Goal: Task Accomplishment & Management: Use online tool/utility

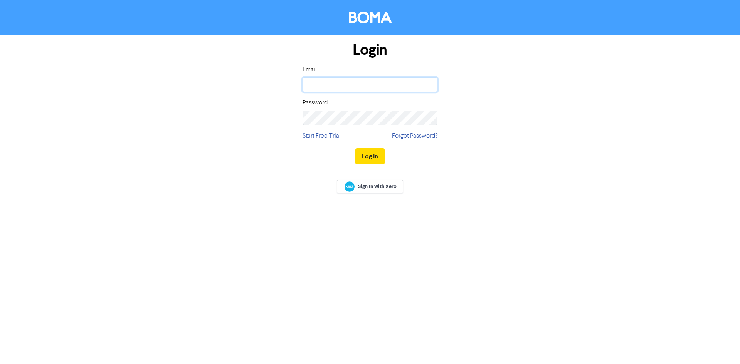
click at [361, 86] on input "email" at bounding box center [370, 84] width 135 height 15
type input "[PERSON_NAME][EMAIL_ADDRESS][DOMAIN_NAME]"
click at [355, 148] on button "Log In" at bounding box center [369, 156] width 29 height 16
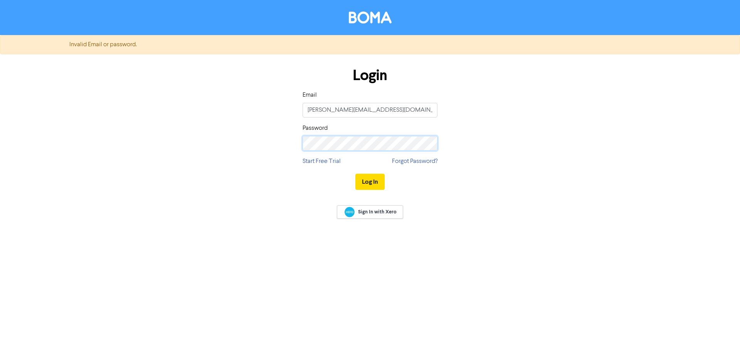
click at [355, 174] on button "Log In" at bounding box center [369, 182] width 29 height 16
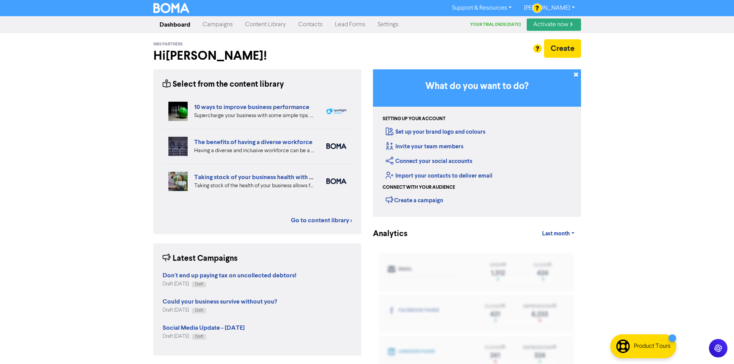
click at [391, 24] on link "Settings" at bounding box center [387, 24] width 33 height 15
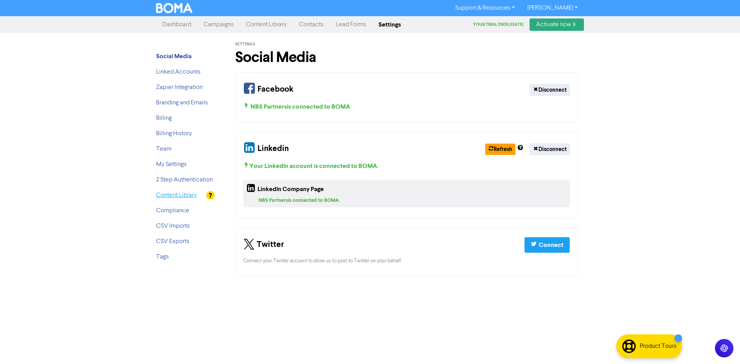
click at [180, 196] on link "Content Library" at bounding box center [176, 195] width 41 height 6
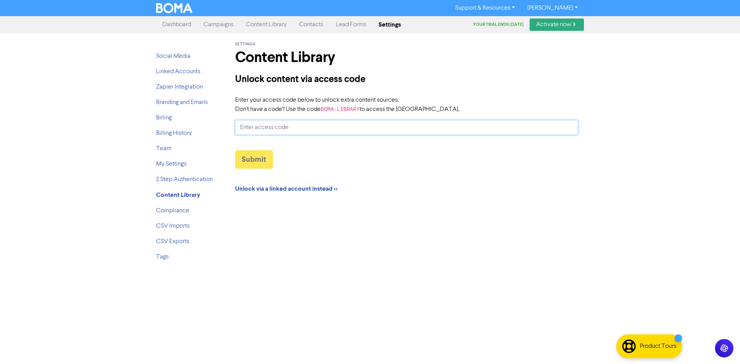
click at [257, 131] on input "Enter your access code below to unlock extra content sources. Don't have a code…" at bounding box center [406, 127] width 343 height 15
paste input "THEGAP-20182711"
type input "THEGAP-20182711"
click at [260, 164] on button "Submit" at bounding box center [254, 159] width 38 height 18
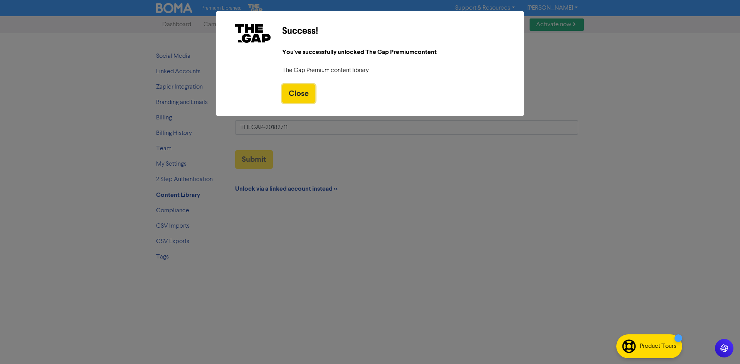
click at [297, 96] on button "Close" at bounding box center [298, 93] width 33 height 18
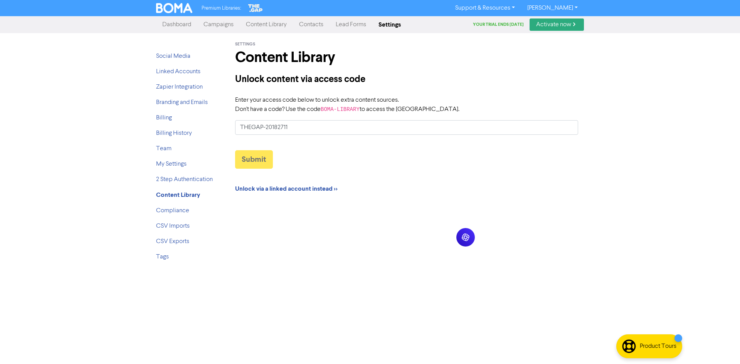
click at [165, 23] on link "Dashboard" at bounding box center [176, 24] width 41 height 15
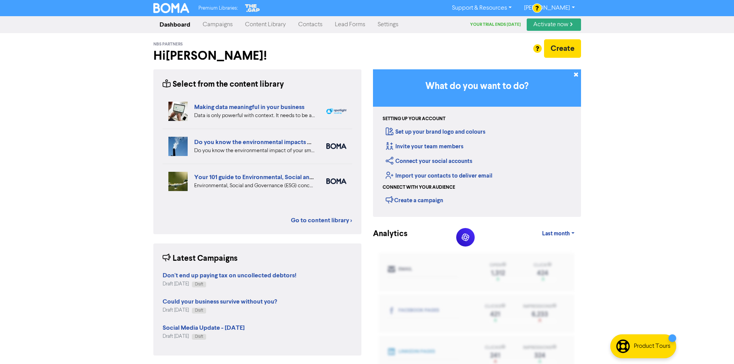
click at [257, 22] on link "Content Library" at bounding box center [265, 24] width 53 height 15
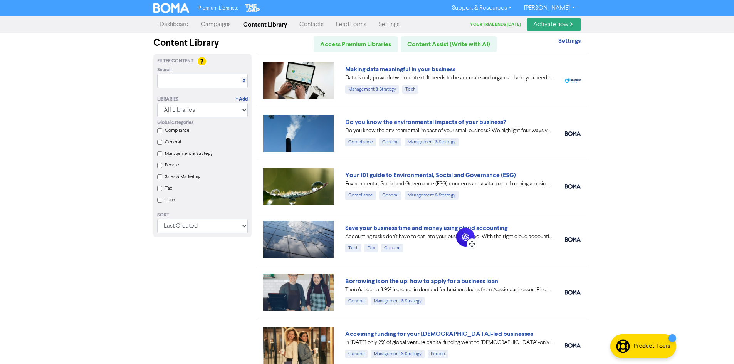
click at [467, 238] on icon at bounding box center [466, 238] width 8 height 8
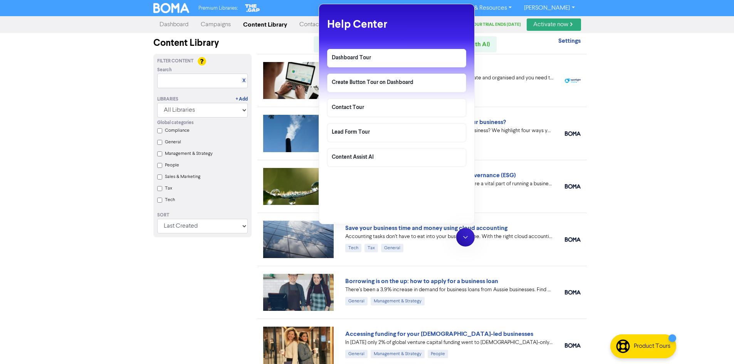
drag, startPoint x: 467, startPoint y: 239, endPoint x: 486, endPoint y: 238, distance: 18.9
click at [734, 277] on html "Premium Libraries: Support & Resources Video Tutorials FAQ & Guides Marketing E…" at bounding box center [367, 182] width 734 height 364
click at [464, 235] on icon at bounding box center [466, 238] width 8 height 8
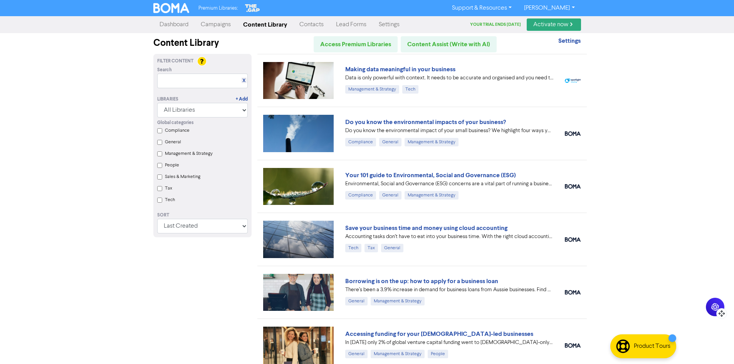
drag, startPoint x: 471, startPoint y: 244, endPoint x: 719, endPoint y: 316, distance: 259.0
click at [719, 316] on icon at bounding box center [722, 314] width 8 height 8
click at [717, 311] on icon at bounding box center [714, 310] width 8 height 8
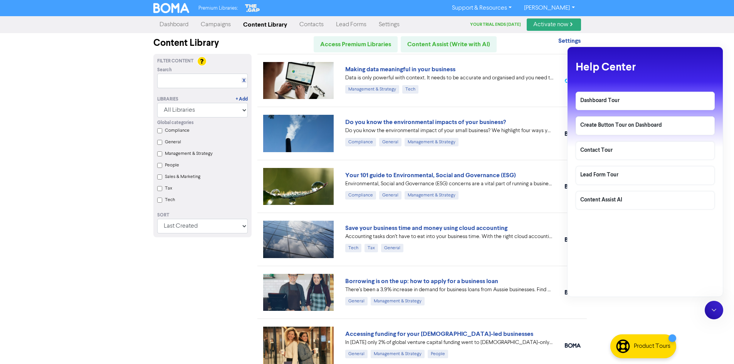
click at [719, 314] on div at bounding box center [714, 310] width 18 height 18
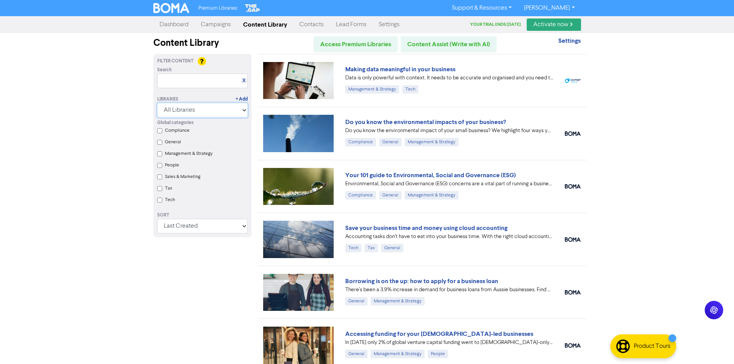
click at [203, 107] on select "All Libraries BOMA Other Partners The Gap" at bounding box center [202, 110] width 91 height 15
select select "The Gap"
click at [160, 103] on select "All Libraries BOMA Other Partners The Gap" at bounding box center [202, 110] width 91 height 15
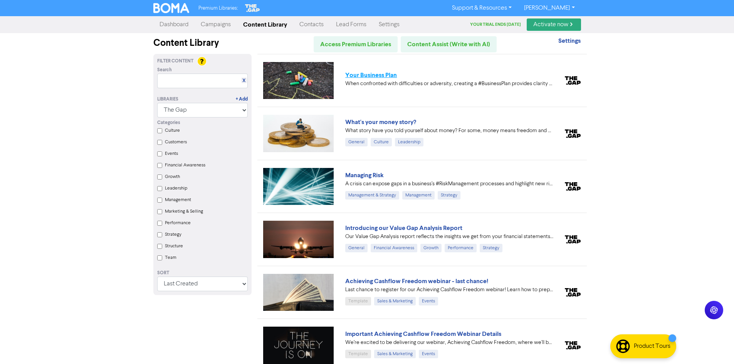
click at [380, 75] on link "Your Business Plan" at bounding box center [371, 75] width 52 height 8
click at [382, 119] on link "What's your money story?" at bounding box center [380, 122] width 71 height 8
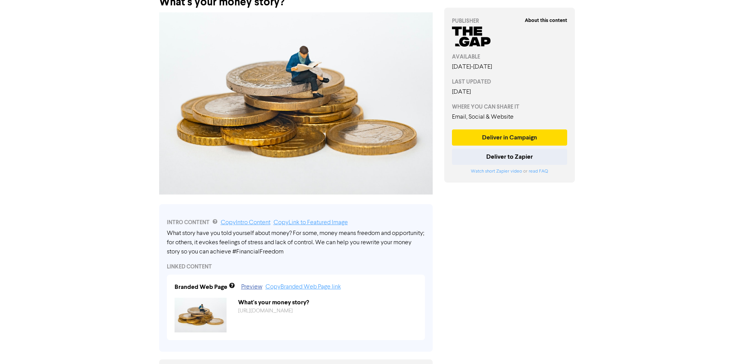
scroll to position [48, 0]
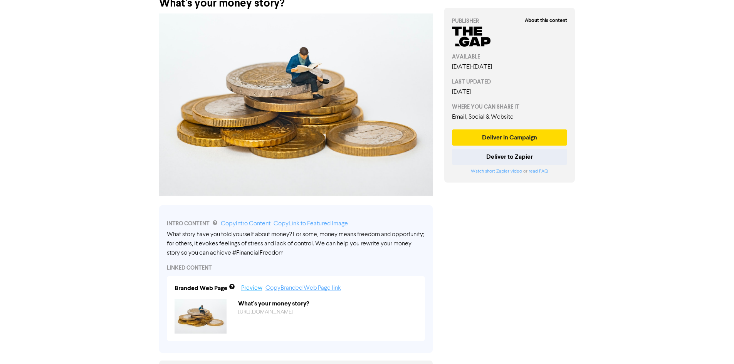
click at [257, 290] on link "Preview" at bounding box center [251, 288] width 21 height 6
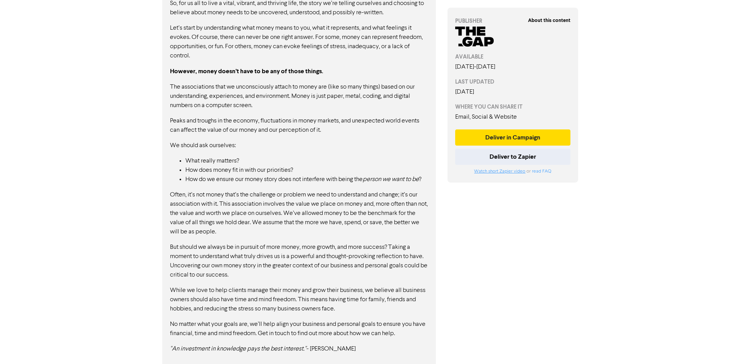
scroll to position [472, 0]
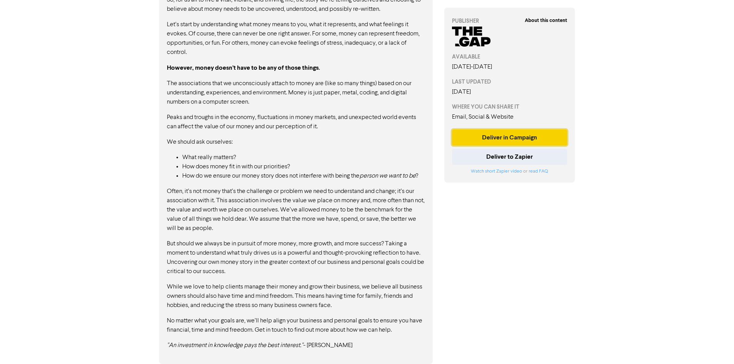
click at [517, 138] on button "Deliver in Campaign" at bounding box center [510, 137] width 116 height 16
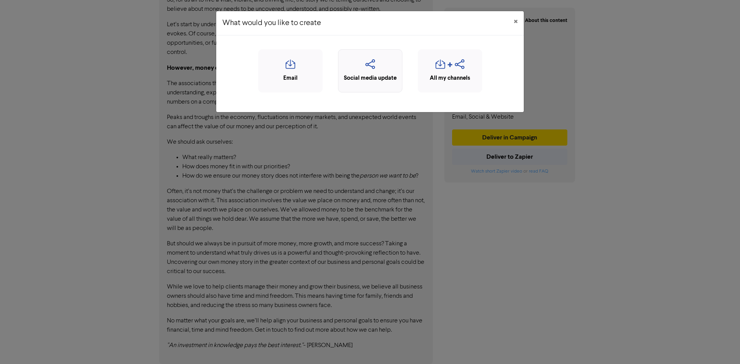
click at [370, 66] on icon "button" at bounding box center [370, 66] width 56 height 15
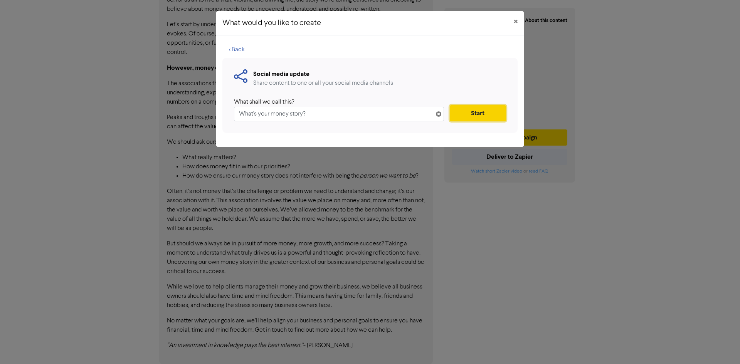
click at [481, 116] on button "Start" at bounding box center [478, 113] width 56 height 16
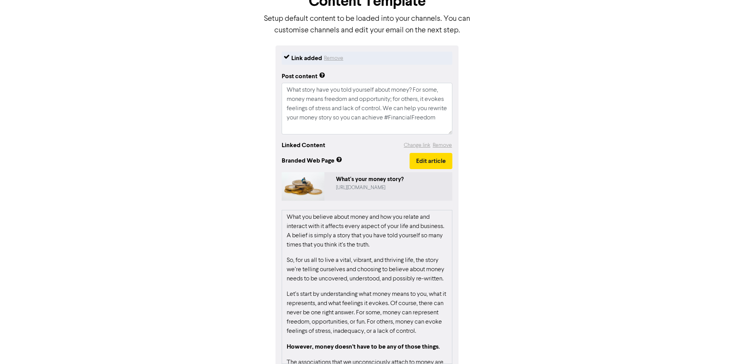
scroll to position [92, 0]
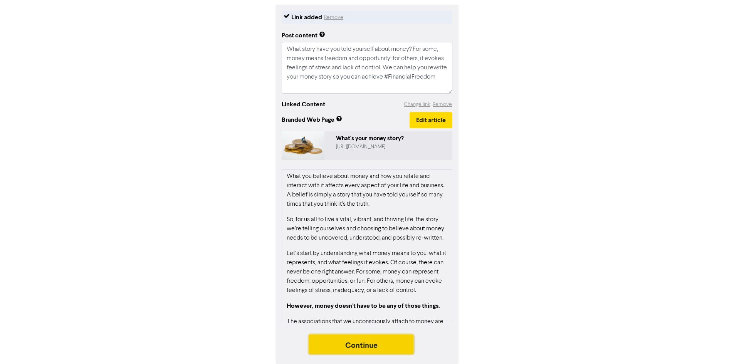
click at [373, 343] on button "Continue" at bounding box center [361, 344] width 105 height 19
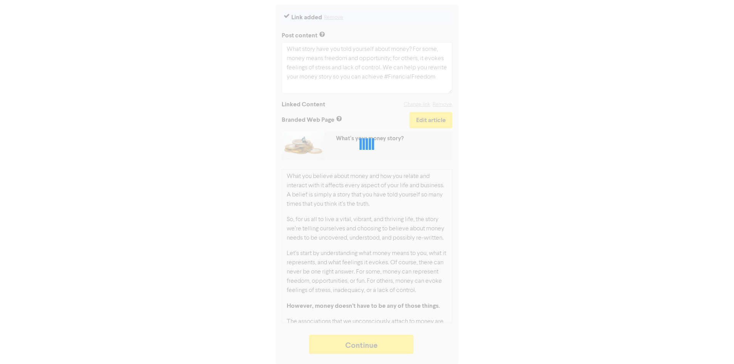
type textarea "x"
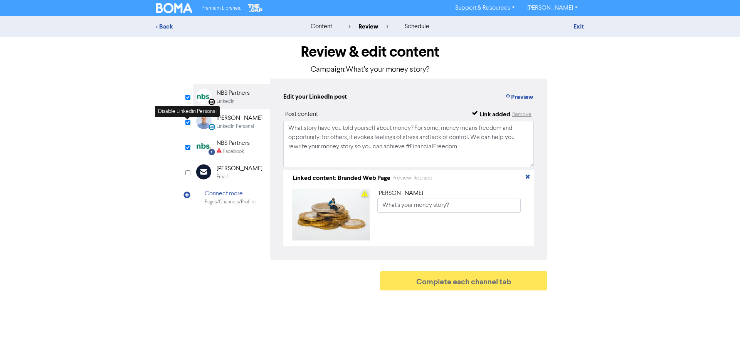
click at [185, 123] on input "checkbox" at bounding box center [187, 122] width 5 height 5
checkbox input "false"
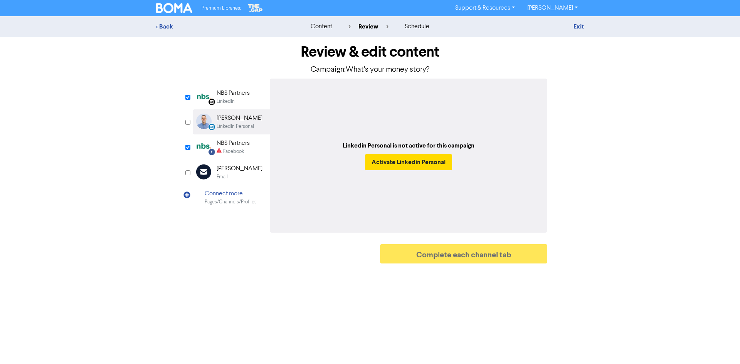
click at [242, 146] on div "NBS Partners" at bounding box center [233, 143] width 33 height 9
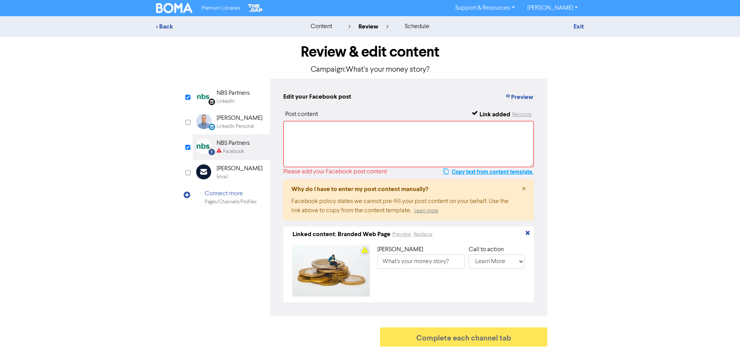
click at [514, 174] on button "Copy text from content template." at bounding box center [488, 171] width 91 height 9
click at [418, 146] on textarea at bounding box center [408, 144] width 250 height 46
paste textarea "What story have you told yourself about money? For some, money means freedom an…"
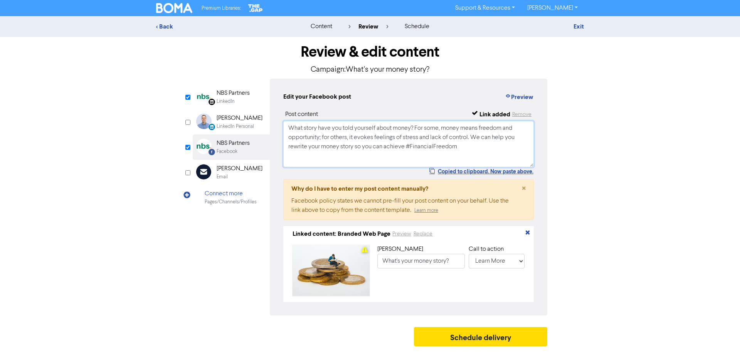
type textarea "What story have you told yourself about money? For some, money means freedom an…"
click at [514, 261] on select "No Button Shop Now Apply Now Book Now Buy Now Contact Us Download Learn More Se…" at bounding box center [497, 261] width 56 height 15
click at [583, 270] on div "Review & edit content Campaign: What's your money story? LinkedIn Page Created …" at bounding box center [369, 193] width 439 height 313
click at [243, 104] on div "LinkedIn" at bounding box center [233, 101] width 33 height 7
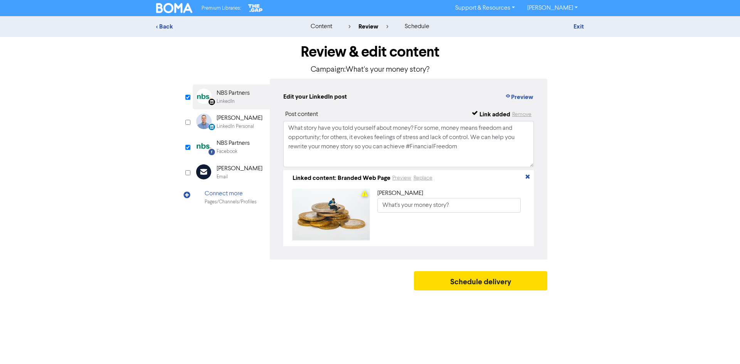
click at [183, 193] on icon at bounding box center [187, 199] width 8 height 17
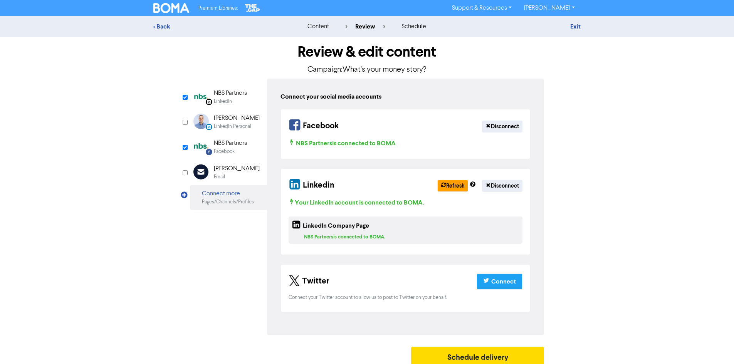
click at [183, 193] on icon at bounding box center [184, 199] width 8 height 17
click at [227, 150] on div "Facebook" at bounding box center [224, 151] width 21 height 7
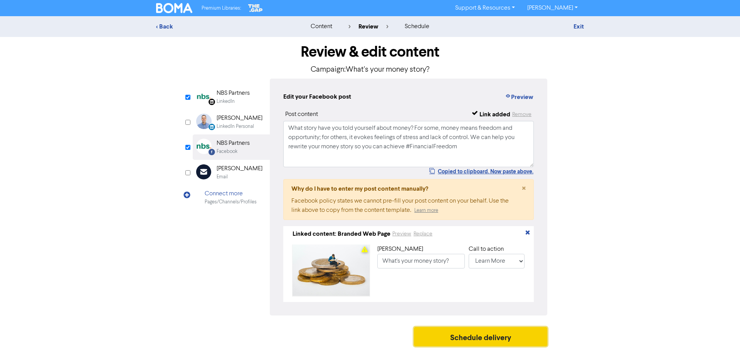
click at [501, 338] on button "Schedule delivery" at bounding box center [480, 336] width 133 height 19
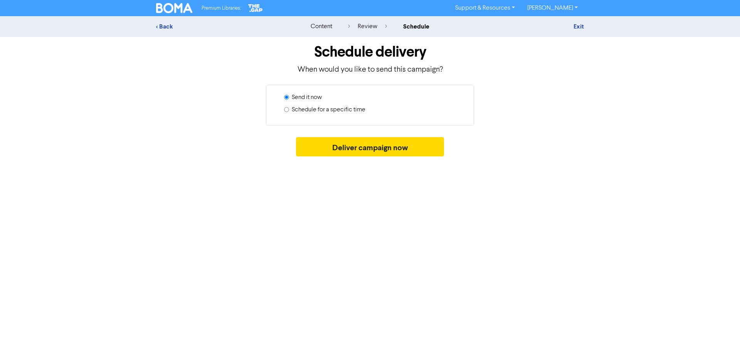
click at [364, 30] on div "review" at bounding box center [367, 26] width 39 height 9
click at [366, 24] on div "review" at bounding box center [367, 26] width 39 height 9
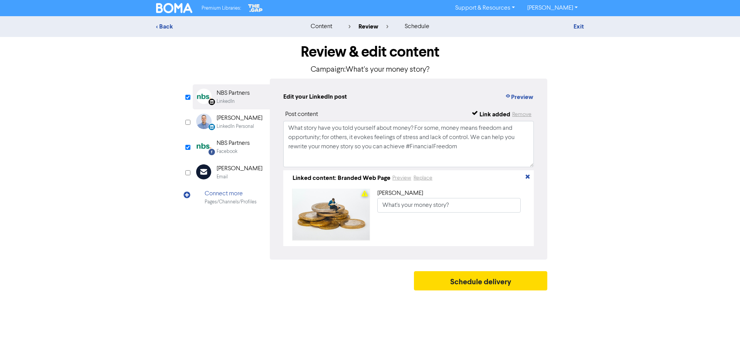
click at [239, 149] on div "Facebook" at bounding box center [233, 151] width 33 height 7
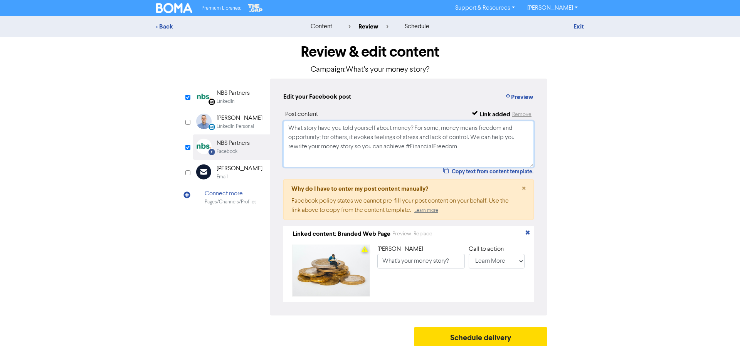
click at [472, 146] on textarea "What story have you told yourself about money? For some, money means freedom an…" at bounding box center [408, 144] width 250 height 46
click at [232, 100] on div "LinkedIn" at bounding box center [226, 101] width 18 height 7
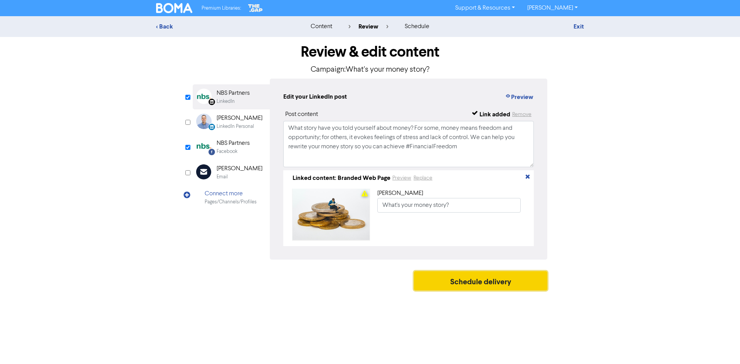
click at [484, 284] on button "Schedule delivery" at bounding box center [480, 280] width 133 height 19
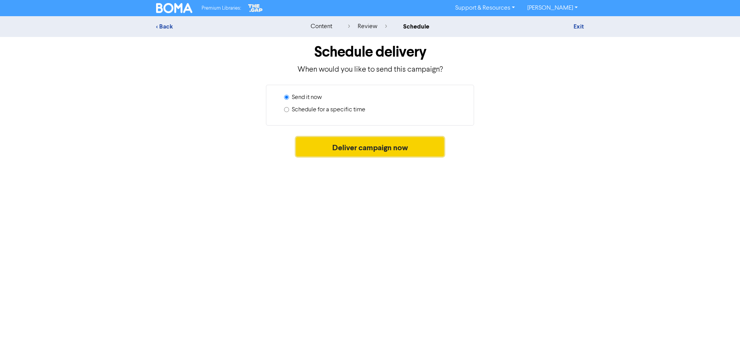
click at [355, 148] on button "Deliver campaign now" at bounding box center [370, 146] width 148 height 19
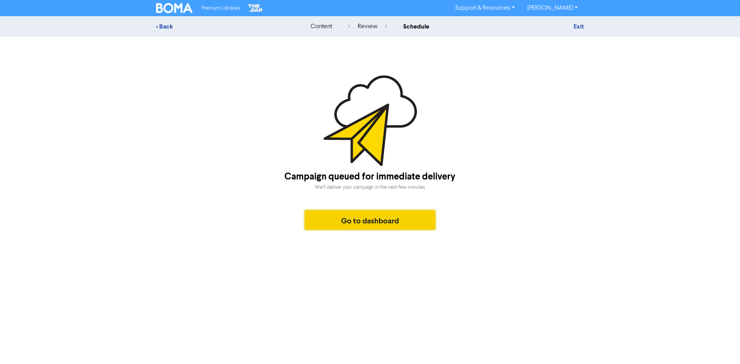
click at [366, 225] on button "Go to dashboard" at bounding box center [370, 219] width 130 height 19
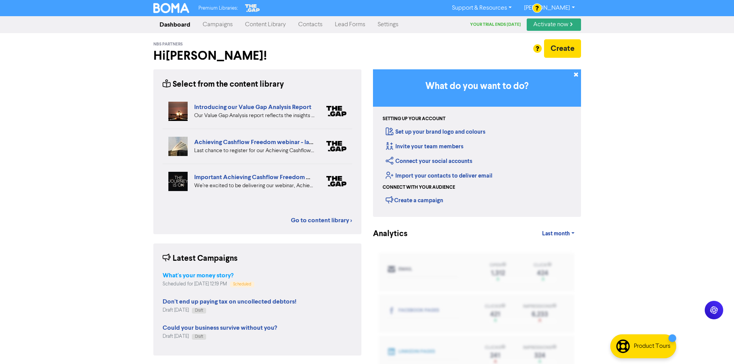
click at [233, 277] on strong "What's your money story?" at bounding box center [198, 276] width 71 height 8
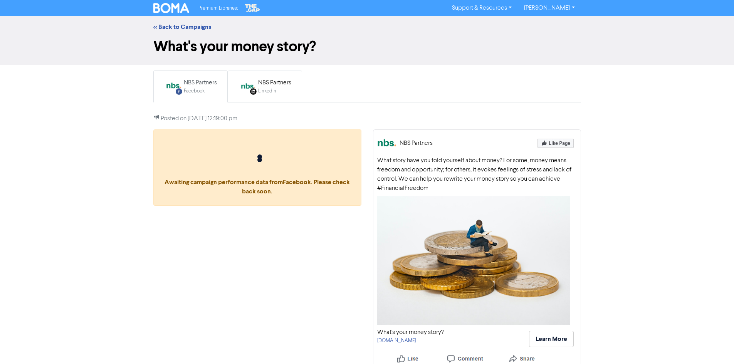
click at [273, 87] on div "NBS Partners" at bounding box center [274, 82] width 33 height 9
click at [198, 85] on div "NBS Partners" at bounding box center [200, 82] width 33 height 9
click at [192, 26] on link "<< Back to Campaigns" at bounding box center [182, 27] width 58 height 8
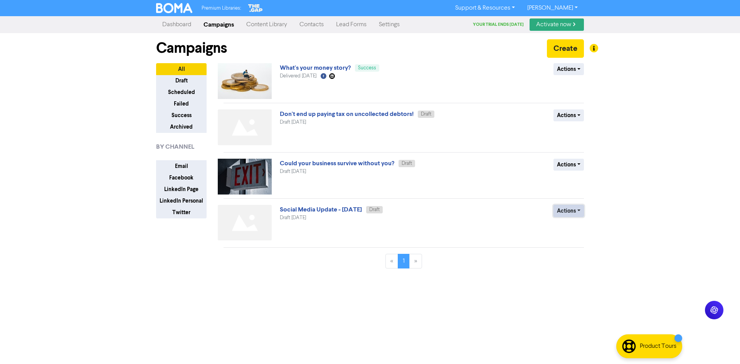
click at [565, 213] on button "Actions" at bounding box center [568, 211] width 30 height 12
click at [584, 228] on button "Delete" at bounding box center [584, 227] width 61 height 12
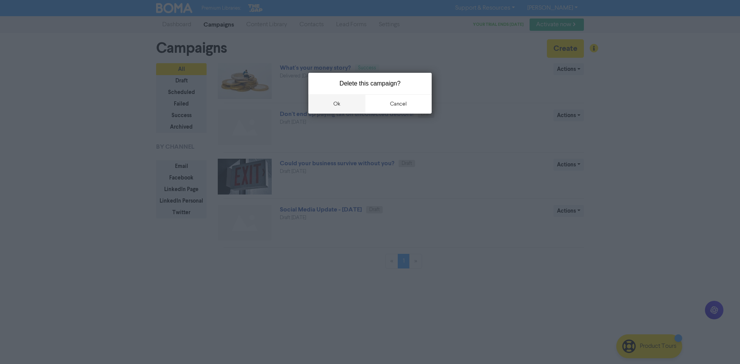
click at [335, 102] on button "ok" at bounding box center [336, 103] width 57 height 19
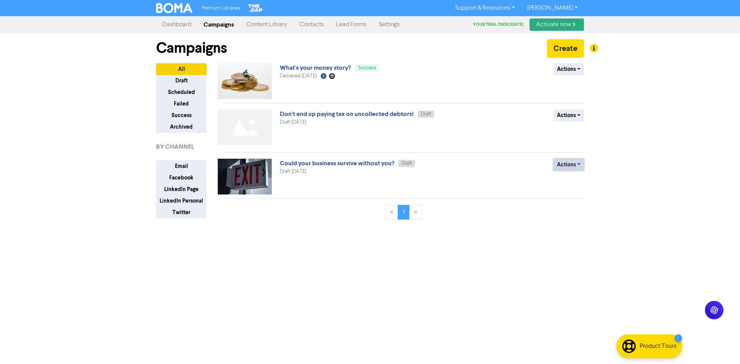
click at [572, 167] on button "Actions" at bounding box center [568, 165] width 30 height 12
click at [570, 185] on button "Delete" at bounding box center [584, 181] width 61 height 12
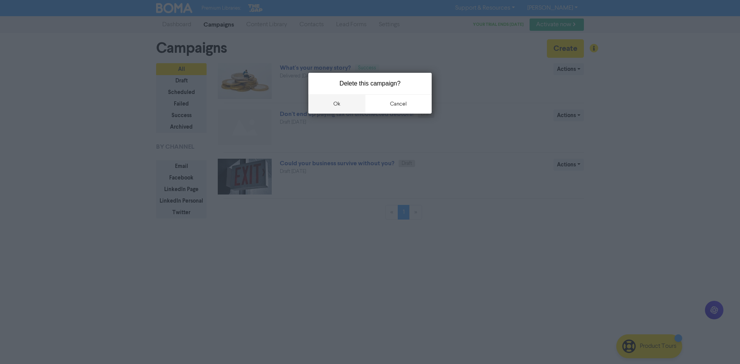
click at [349, 107] on button "ok" at bounding box center [336, 103] width 57 height 19
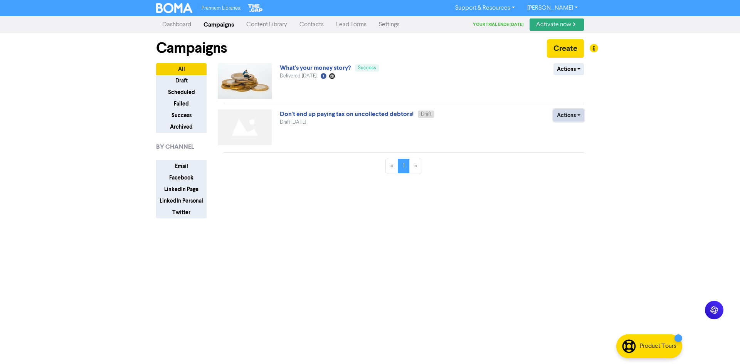
click at [566, 121] on button "Actions" at bounding box center [568, 115] width 30 height 12
click at [581, 131] on button "Delete" at bounding box center [584, 132] width 61 height 12
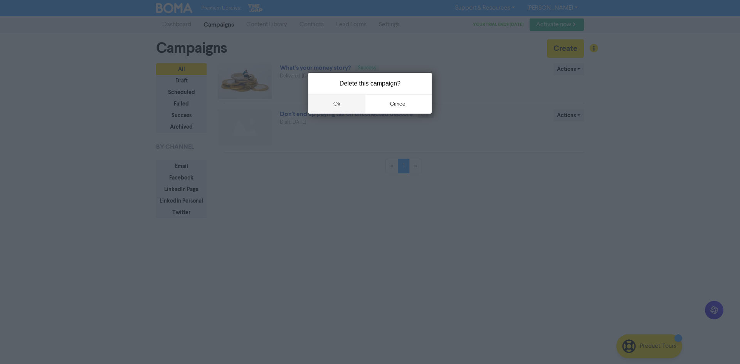
click at [332, 107] on button "ok" at bounding box center [336, 103] width 57 height 19
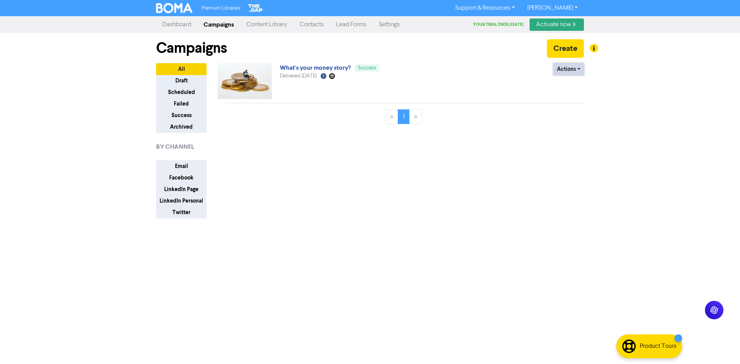
click at [561, 64] on button "Actions" at bounding box center [568, 69] width 30 height 12
click at [176, 67] on button "All" at bounding box center [181, 69] width 50 height 12
click at [176, 20] on link "Dashboard" at bounding box center [176, 24] width 41 height 15
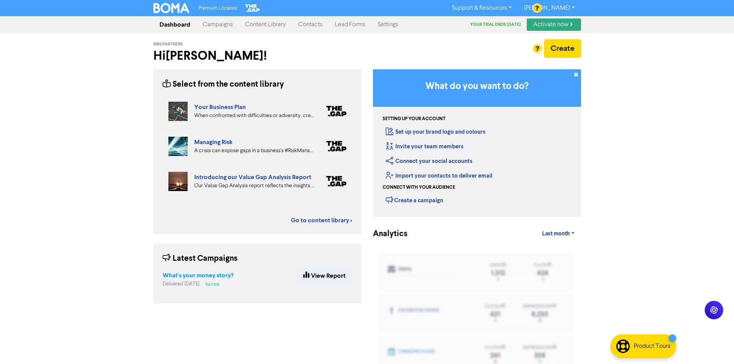
click at [204, 273] on strong "What's your money story?" at bounding box center [198, 276] width 71 height 8
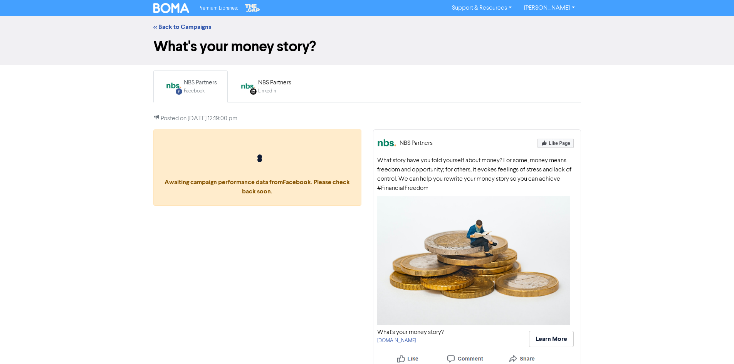
click at [261, 95] on div "LinkedIn Page Created with Sketch. NBS Partners LinkedIn" at bounding box center [264, 86] width 61 height 25
click at [194, 86] on div "NBS Partners" at bounding box center [200, 82] width 33 height 9
click at [174, 23] on link "<< Back to Campaigns" at bounding box center [182, 27] width 58 height 8
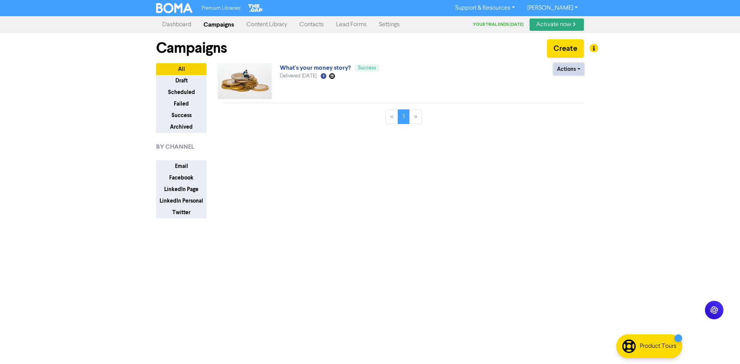
click at [571, 69] on button "Actions" at bounding box center [568, 69] width 30 height 12
click at [567, 46] on button "Create" at bounding box center [565, 48] width 37 height 18
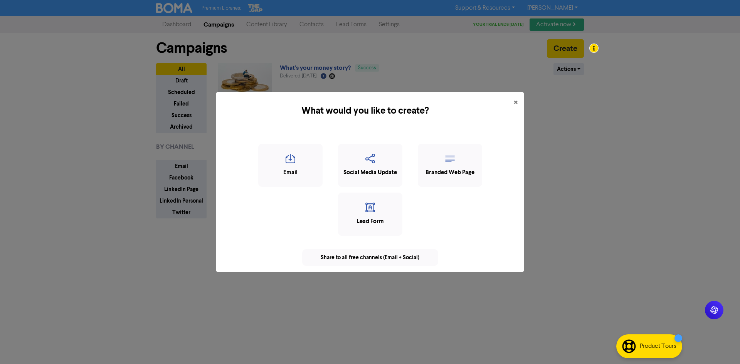
click at [78, 264] on div "What would you like to create? × Email Social Media Update Branded Web Page Lea…" at bounding box center [370, 182] width 740 height 364
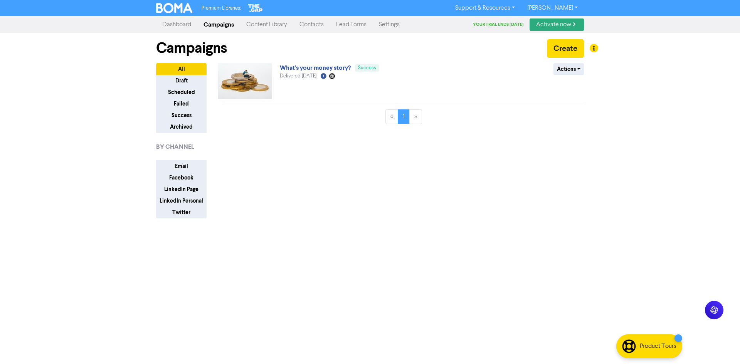
click at [180, 25] on link "Dashboard" at bounding box center [176, 24] width 41 height 15
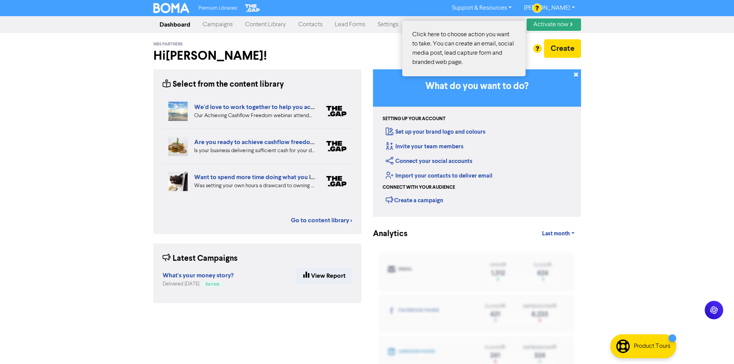
click at [564, 47] on div at bounding box center [367, 182] width 734 height 364
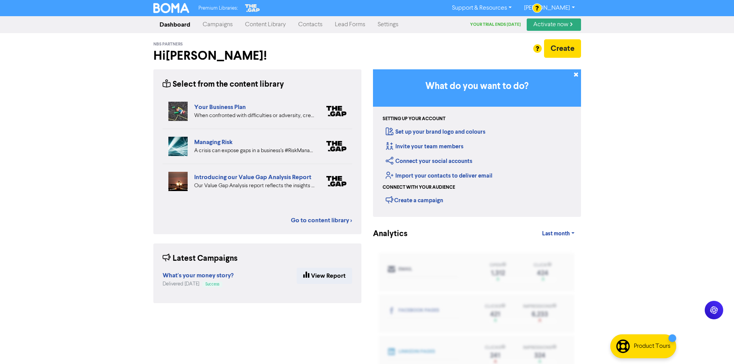
click at [558, 49] on div at bounding box center [367, 182] width 734 height 364
click at [218, 25] on link "Campaigns" at bounding box center [218, 24] width 42 height 15
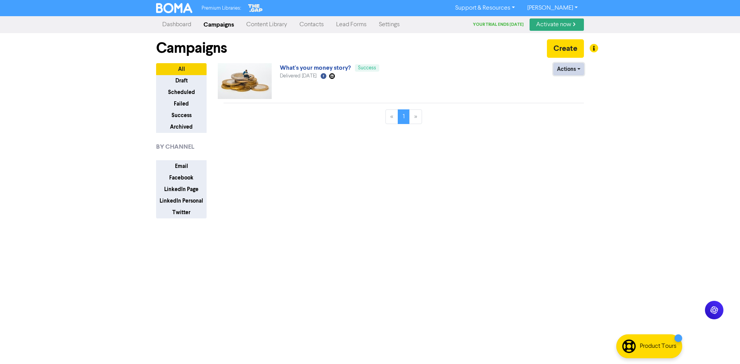
click at [562, 70] on button "Actions" at bounding box center [568, 69] width 30 height 12
click at [573, 88] on button "Duplicate" at bounding box center [584, 85] width 61 height 12
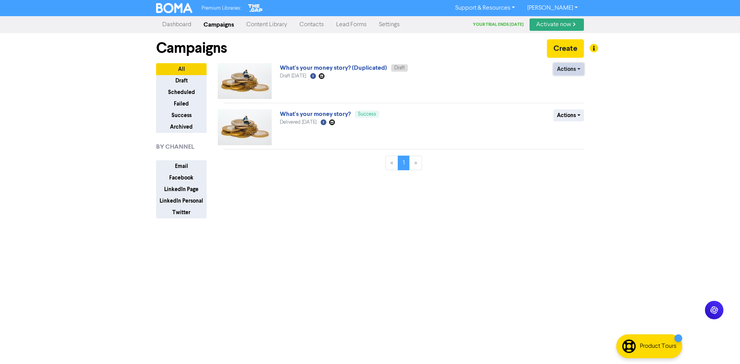
click at [570, 66] on button "Actions" at bounding box center [568, 69] width 30 height 12
click at [300, 65] on link "What's your money story? (Duplicated)" at bounding box center [333, 68] width 107 height 8
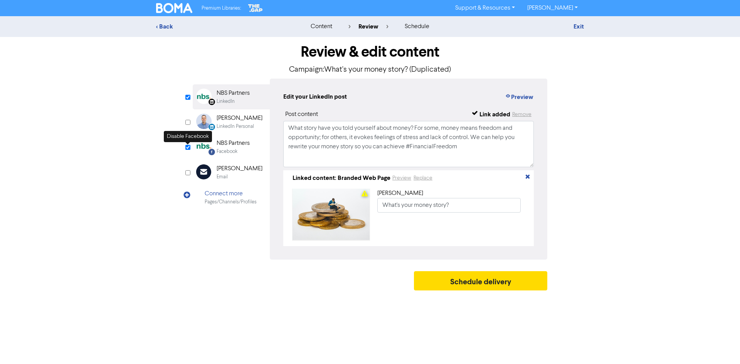
click at [186, 148] on input "checkbox" at bounding box center [187, 147] width 5 height 5
checkbox input "false"
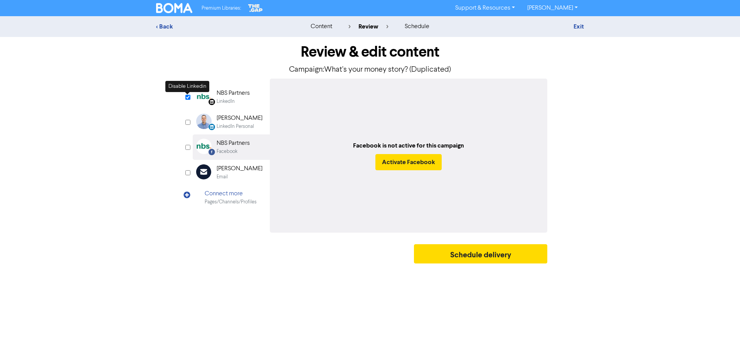
click at [189, 95] on input "checkbox" at bounding box center [187, 97] width 5 height 5
checkbox input "false"
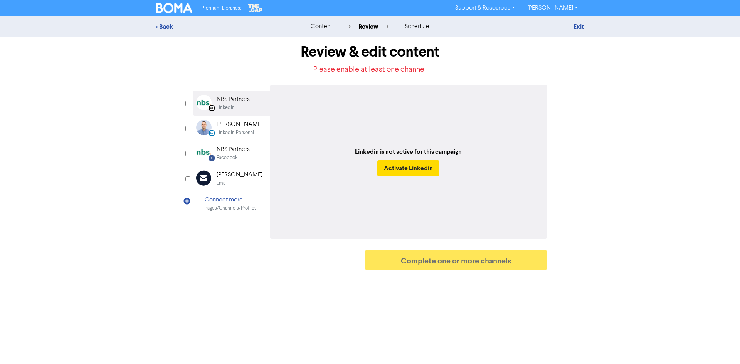
click at [188, 203] on icon at bounding box center [187, 205] width 8 height 17
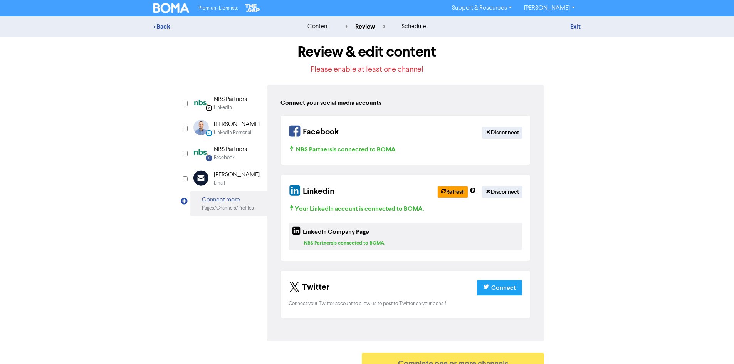
click at [317, 27] on div "content" at bounding box center [319, 26] width 22 height 9
click at [570, 26] on div "Exit" at bounding box center [513, 26] width 135 height 9
click at [578, 24] on link "Exit" at bounding box center [575, 27] width 10 height 8
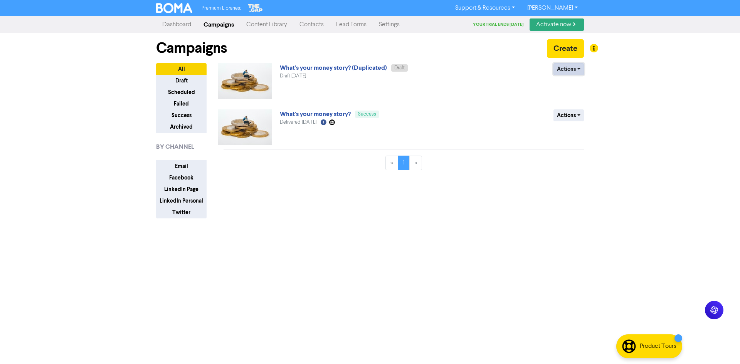
click at [578, 67] on button "Actions" at bounding box center [568, 69] width 30 height 12
click at [581, 81] on button "Delete" at bounding box center [584, 85] width 61 height 12
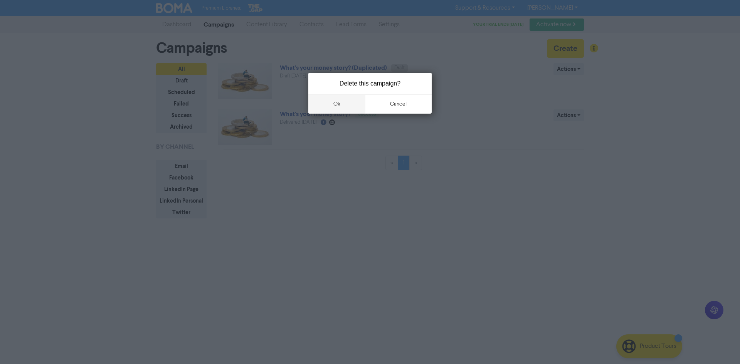
click at [343, 106] on button "ok" at bounding box center [336, 103] width 57 height 19
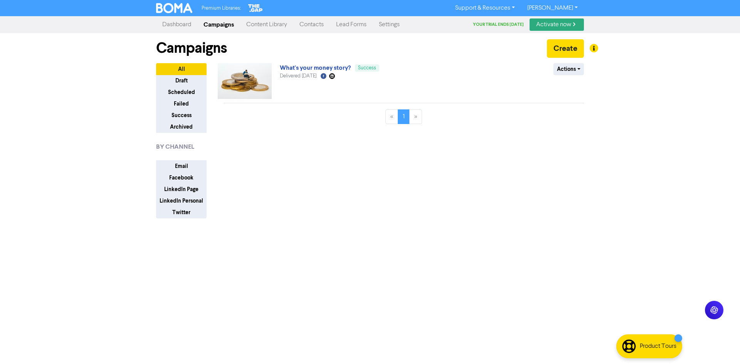
click at [173, 22] on link "Dashboard" at bounding box center [176, 24] width 41 height 15
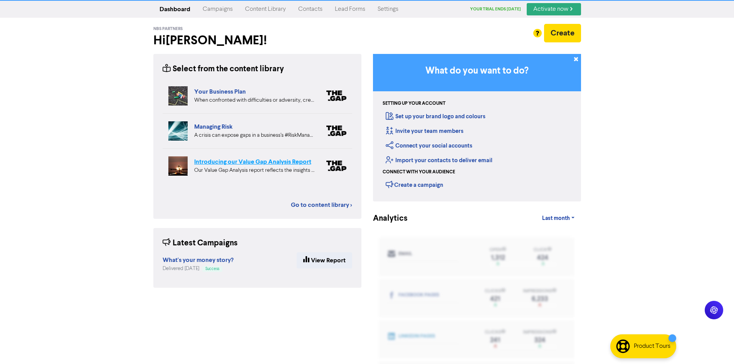
scroll to position [29, 0]
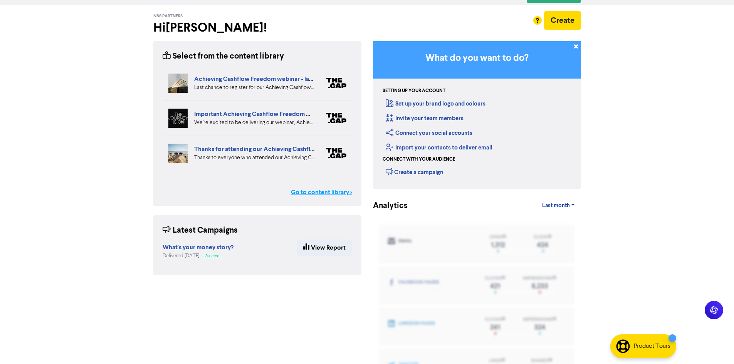
click at [308, 192] on link "Go to content library >" at bounding box center [321, 192] width 61 height 9
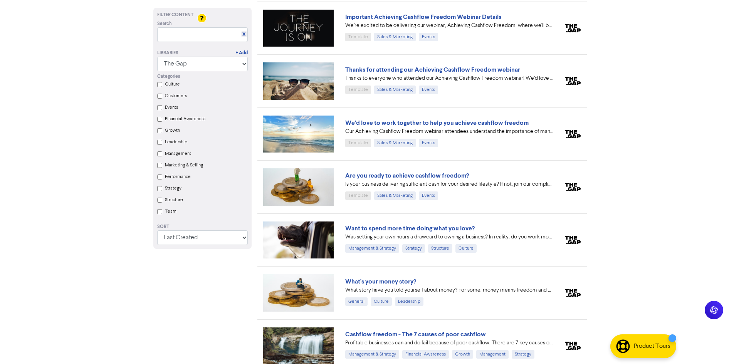
scroll to position [270, 0]
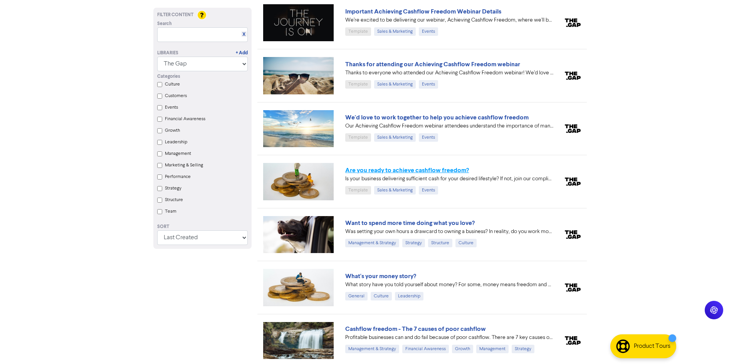
click at [413, 171] on link "Are you ready to achieve cashflow freedom?" at bounding box center [407, 170] width 124 height 8
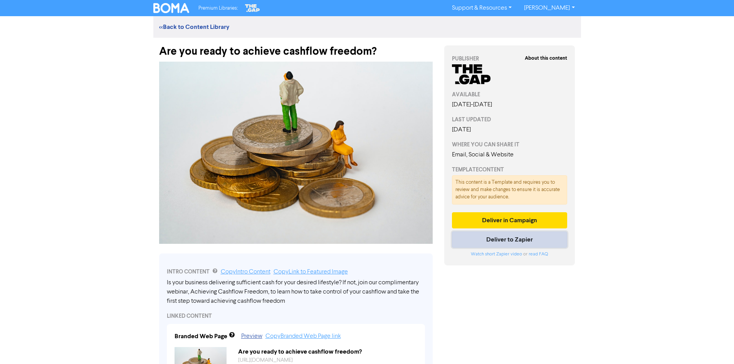
click at [521, 237] on button "Deliver to Zapier" at bounding box center [510, 240] width 116 height 16
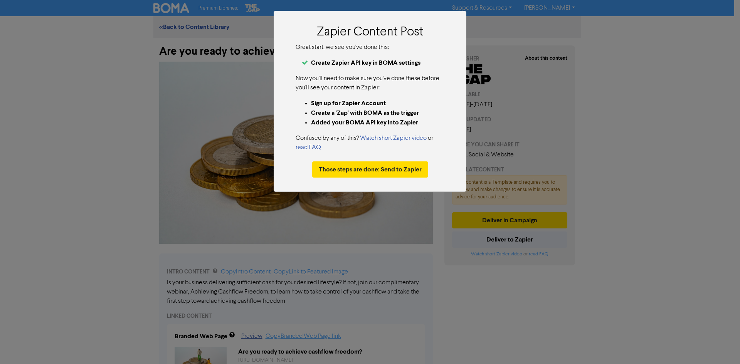
click at [204, 159] on div "Zapier Content Post Great start, we see you've done this: Create Zapier API key…" at bounding box center [370, 182] width 740 height 364
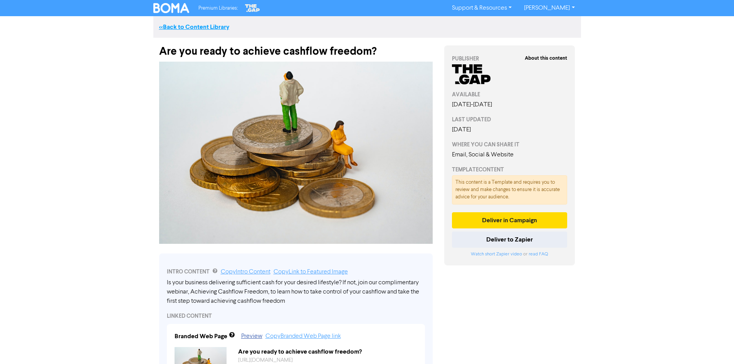
click at [202, 29] on link "<< Back to Content Library" at bounding box center [194, 27] width 70 height 8
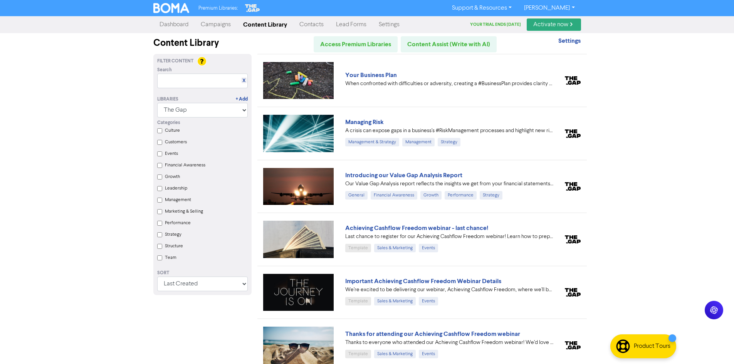
click at [183, 28] on link "Dashboard" at bounding box center [173, 24] width 41 height 15
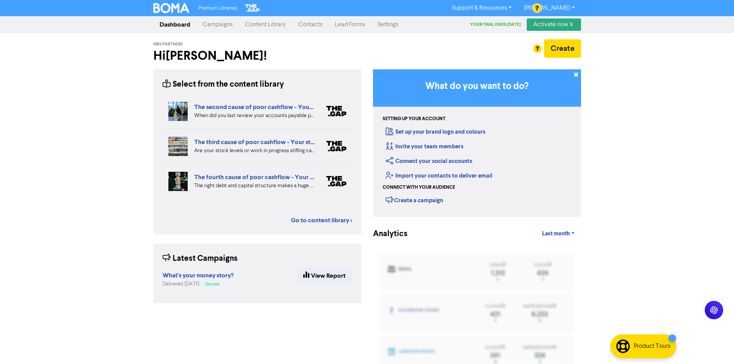
click at [54, 175] on div "Premium Libraries: Support & Resources Video Tutorials FAQ & Guides Marketing E…" at bounding box center [367, 182] width 734 height 364
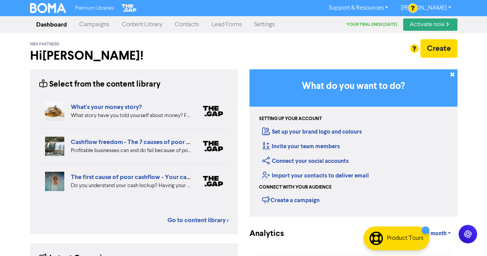
click at [97, 24] on link "Campaigns" at bounding box center [94, 24] width 42 height 15
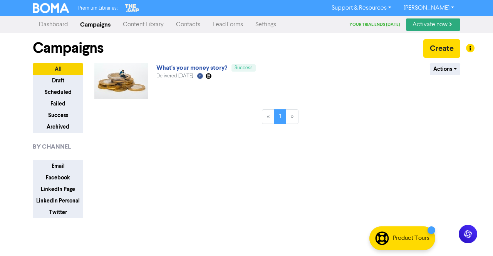
drag, startPoint x: 174, startPoint y: 186, endPoint x: 179, endPoint y: 183, distance: 5.9
click at [174, 185] on div "What's your money story? Success Delivered [DATE] Facebook Created with Sketch.…" at bounding box center [283, 140] width 366 height 155
click at [177, 65] on link "What's your money story?" at bounding box center [191, 68] width 71 height 8
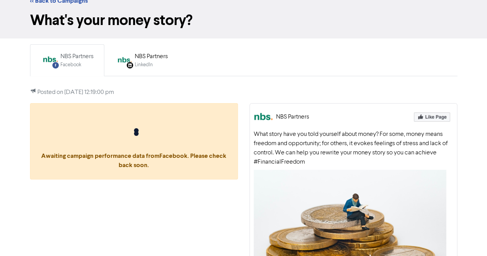
scroll to position [39, 0]
